Goal: Register for event/course

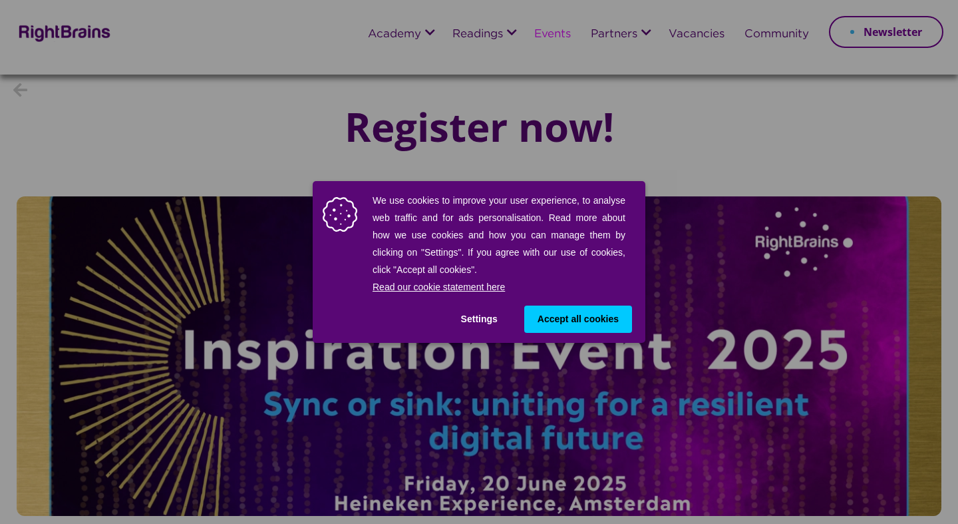
scroll to position [71, 0]
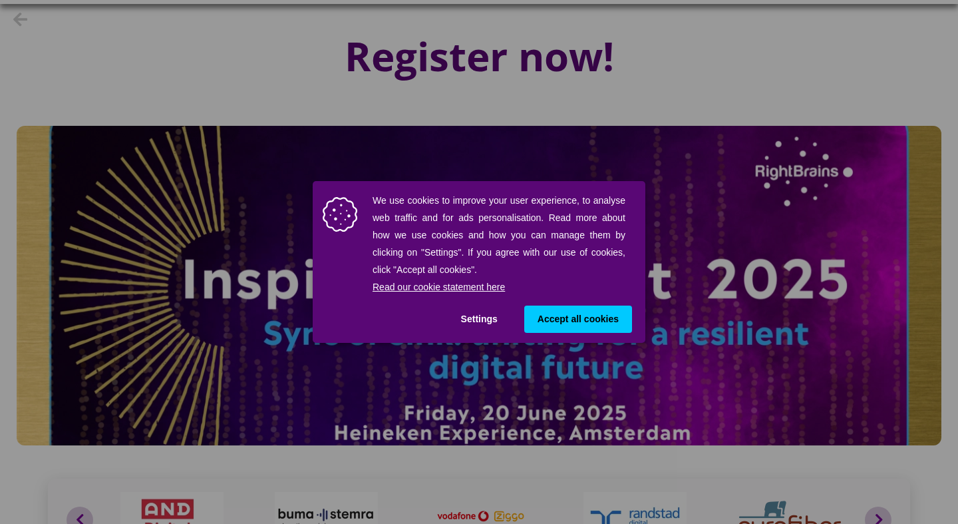
click at [492, 321] on button "Settings" at bounding box center [479, 318] width 63 height 27
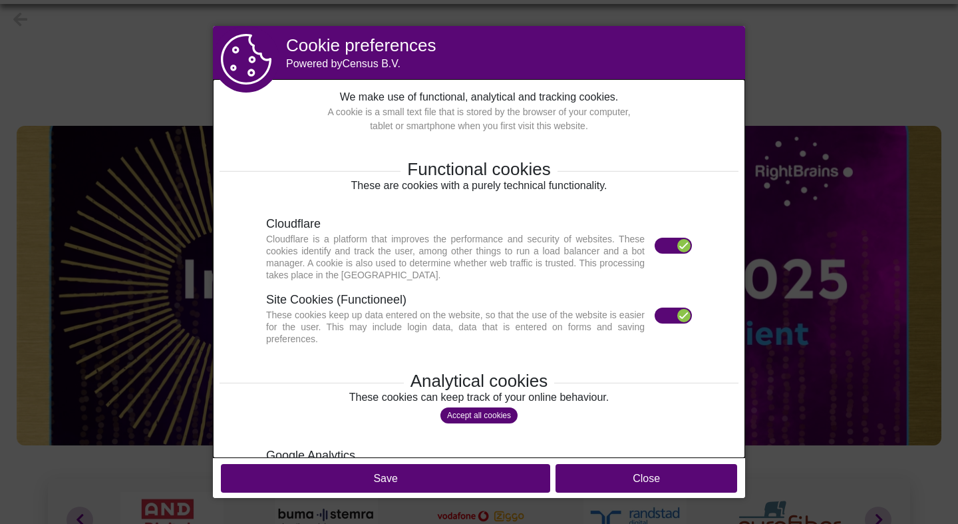
scroll to position [202, 0]
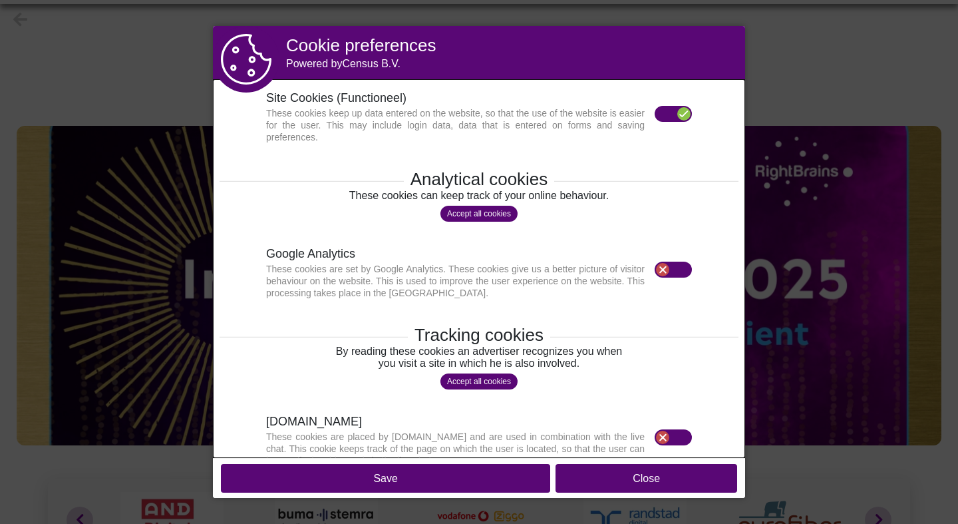
click at [560, 476] on button "Close" at bounding box center [646, 478] width 182 height 29
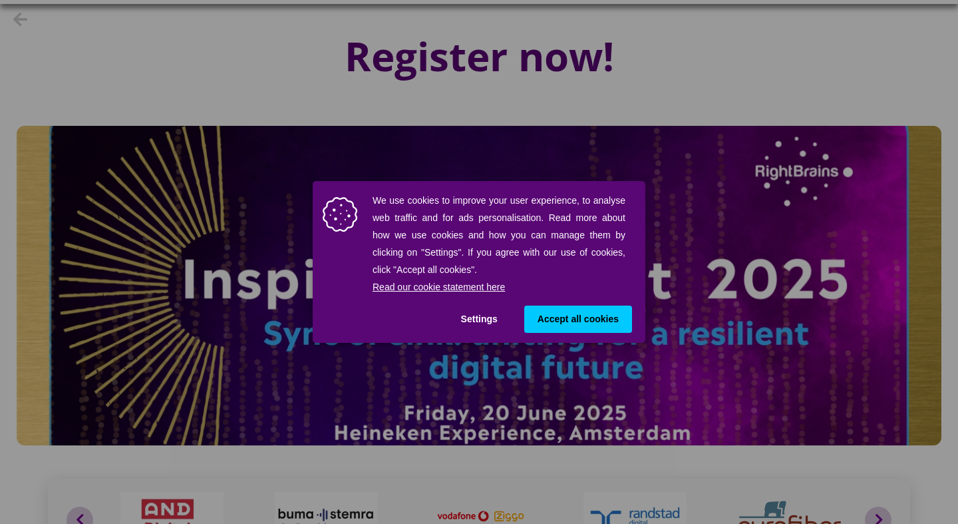
click at [482, 315] on button "Settings" at bounding box center [479, 318] width 63 height 27
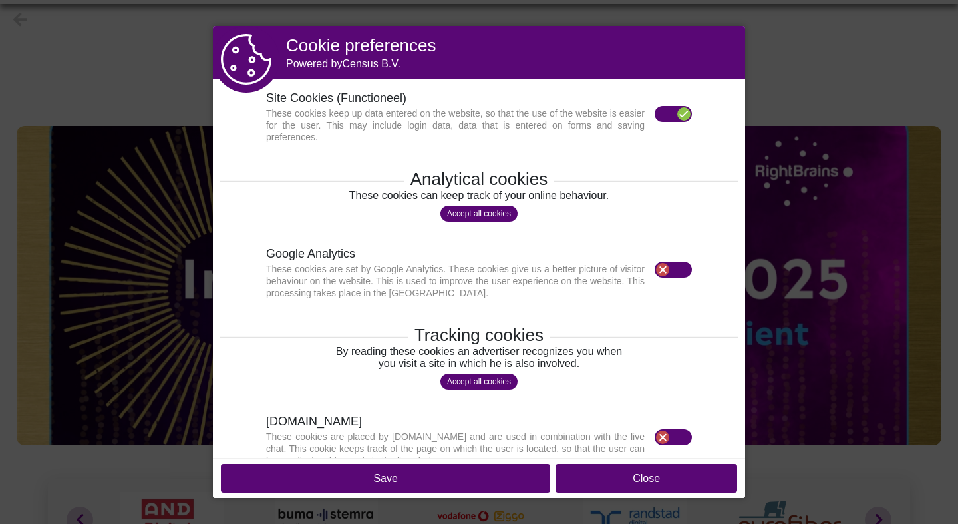
click at [474, 479] on button "Save" at bounding box center [385, 478] width 329 height 29
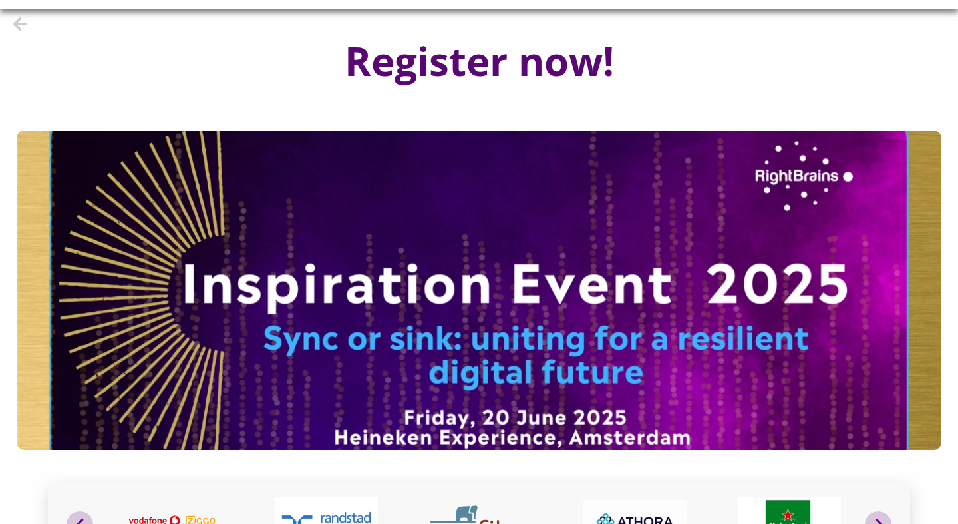
scroll to position [66, 0]
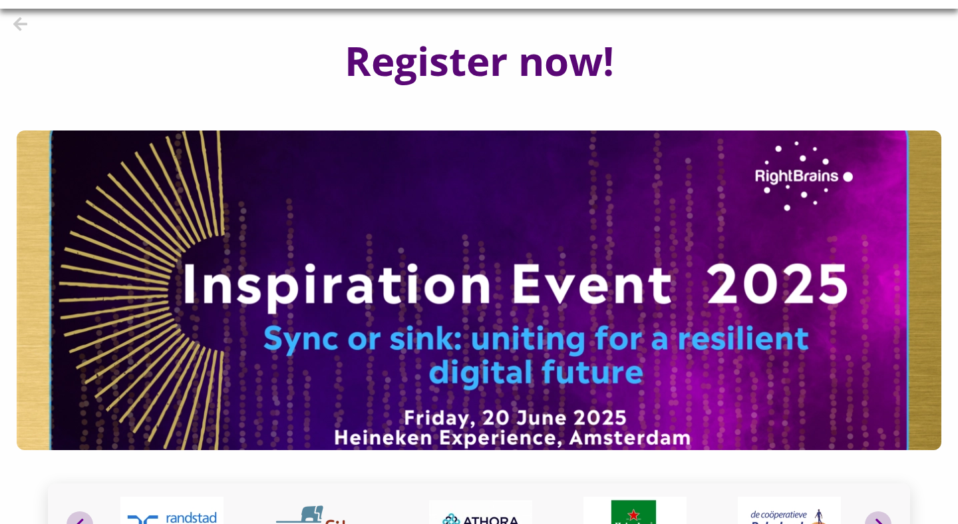
click at [490, 317] on img at bounding box center [479, 289] width 925 height 319
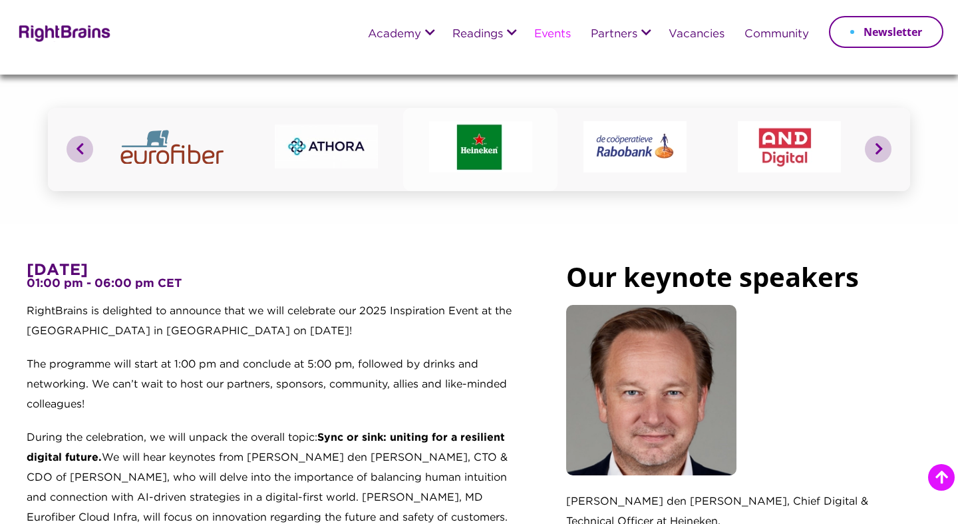
scroll to position [363, 0]
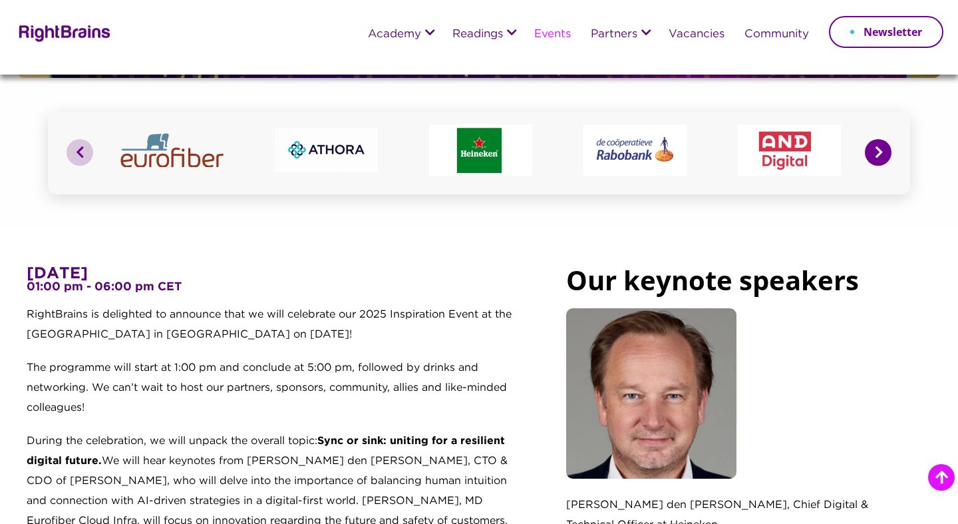
click at [867, 154] on button "Next" at bounding box center [878, 152] width 27 height 27
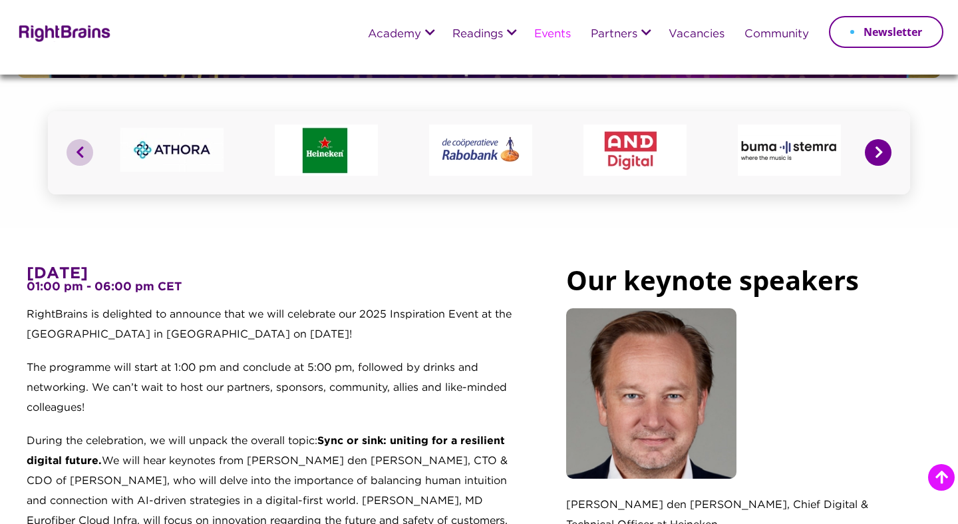
click at [876, 156] on button "Next" at bounding box center [878, 152] width 27 height 27
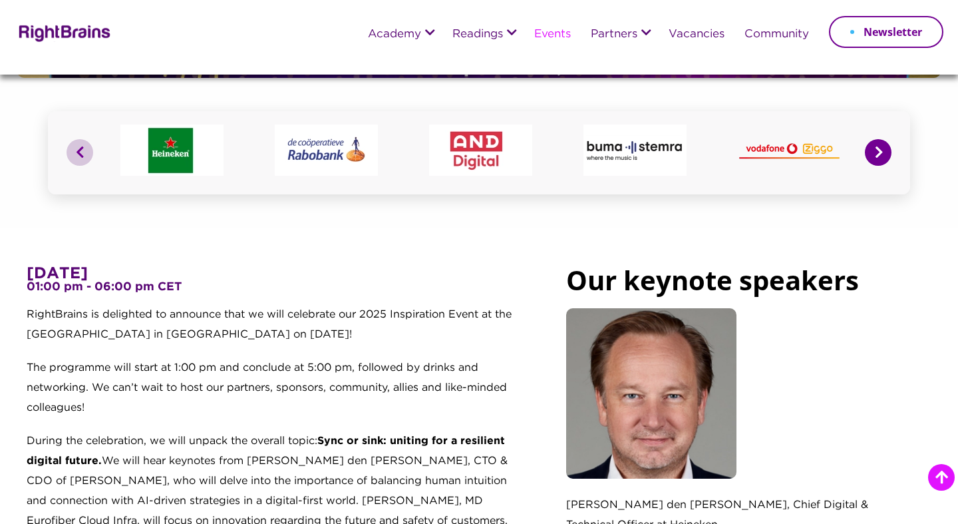
click at [881, 158] on button "Next" at bounding box center [878, 152] width 27 height 27
click at [75, 154] on button "Previous" at bounding box center [80, 152] width 27 height 27
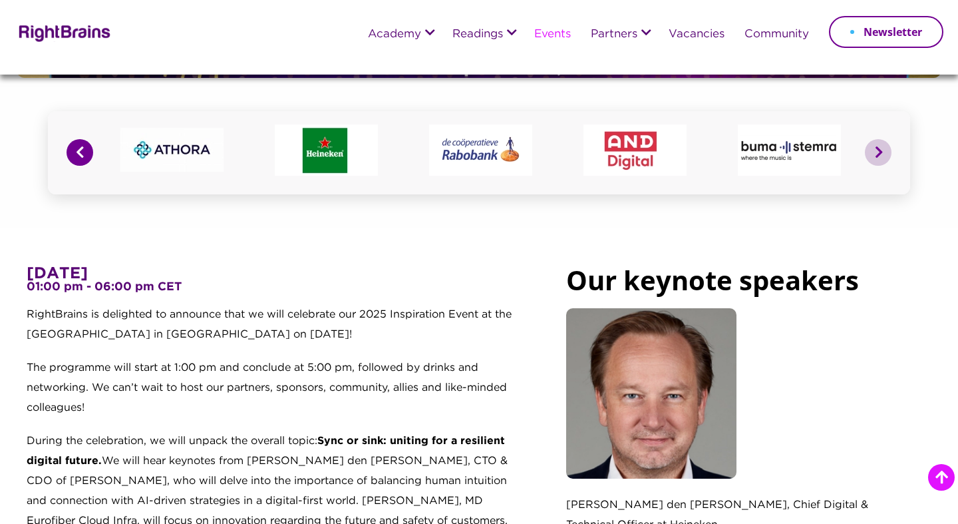
click at [75, 154] on button "Previous" at bounding box center [80, 152] width 27 height 27
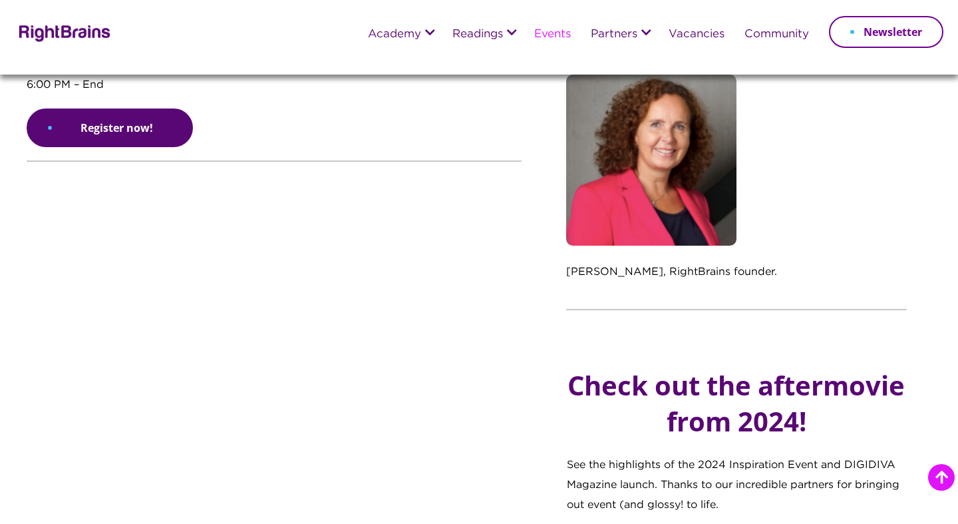
scroll to position [1468, 0]
